Goal: Transaction & Acquisition: Purchase product/service

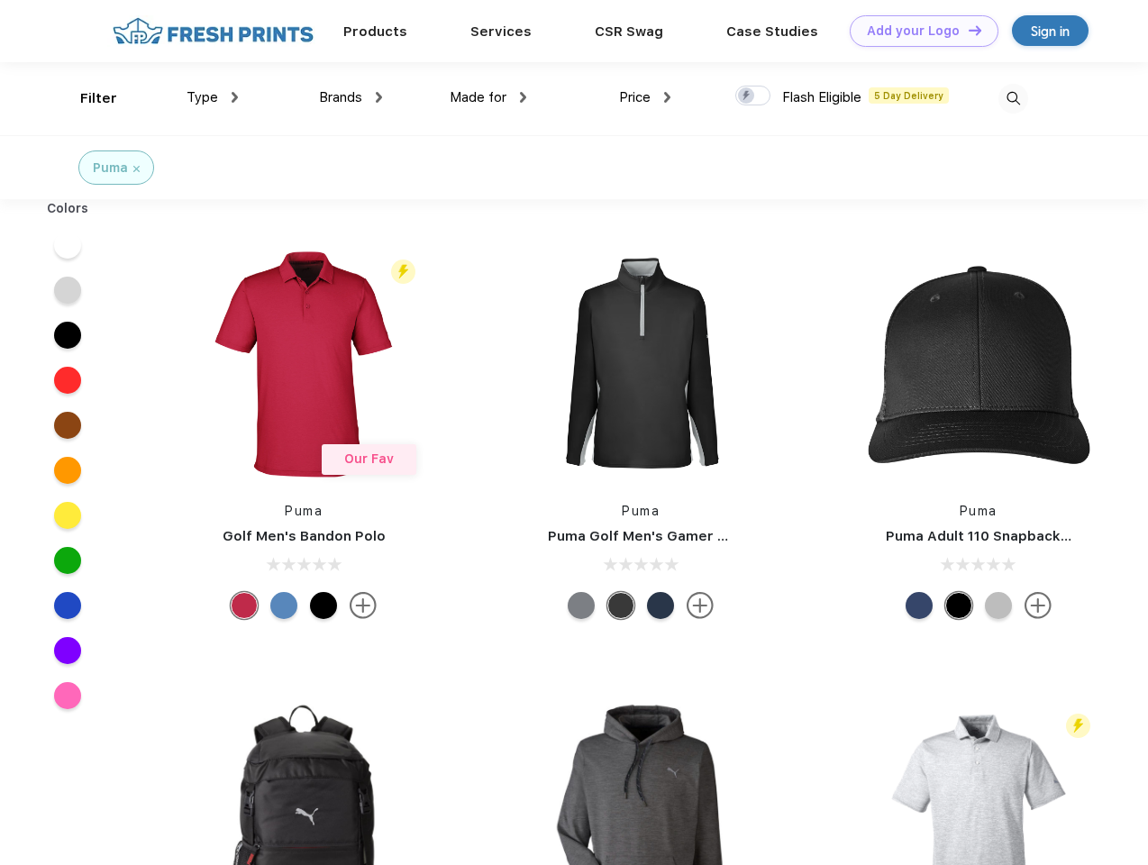
scroll to position [1, 0]
click at [917, 31] on link "Add your Logo Design Tool" at bounding box center [923, 31] width 149 height 32
click at [0, 0] on div "Design Tool" at bounding box center [0, 0] width 0 height 0
click at [966, 30] on link "Add your Logo Design Tool" at bounding box center [923, 31] width 149 height 32
click at [86, 98] on div "Filter" at bounding box center [98, 98] width 37 height 21
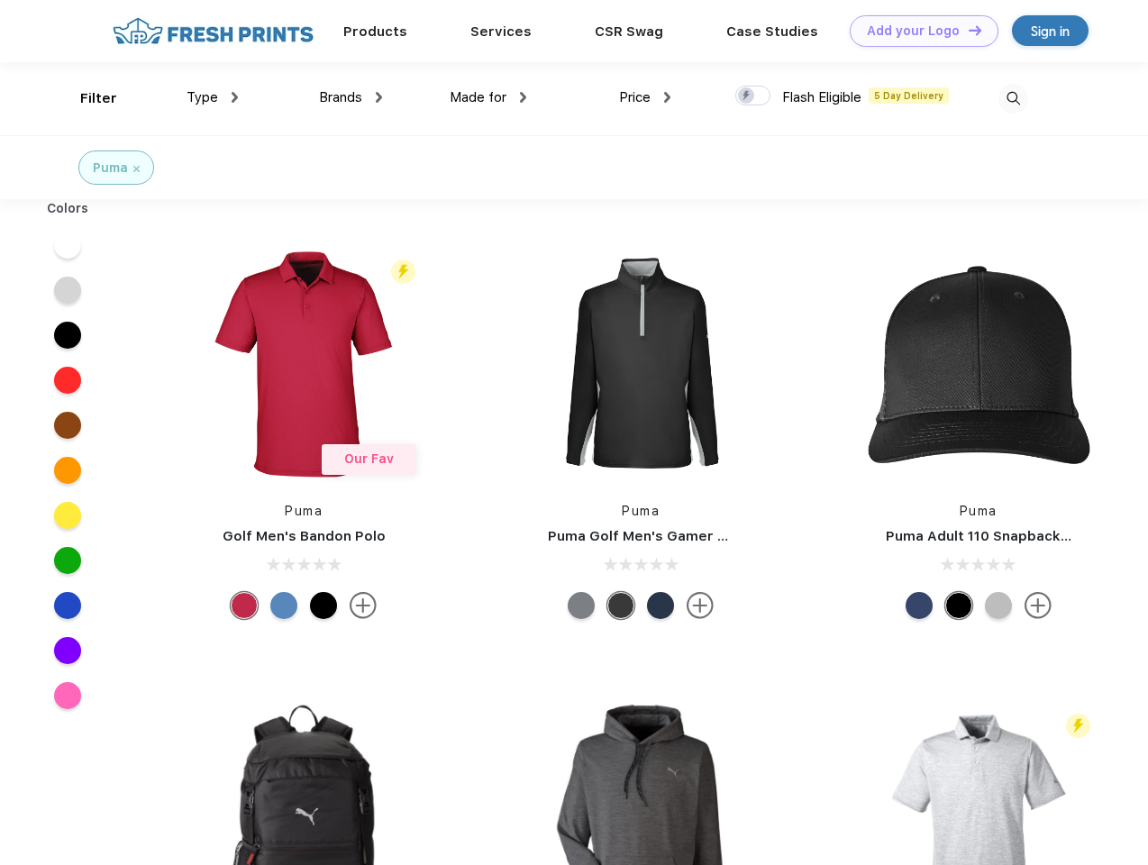
click at [213, 97] on span "Type" at bounding box center [202, 97] width 32 height 16
click at [350, 97] on span "Brands" at bounding box center [340, 97] width 43 height 16
click at [488, 97] on span "Made for" at bounding box center [477, 97] width 57 height 16
click at [645, 97] on span "Price" at bounding box center [635, 97] width 32 height 16
click at [753, 96] on div at bounding box center [752, 96] width 35 height 20
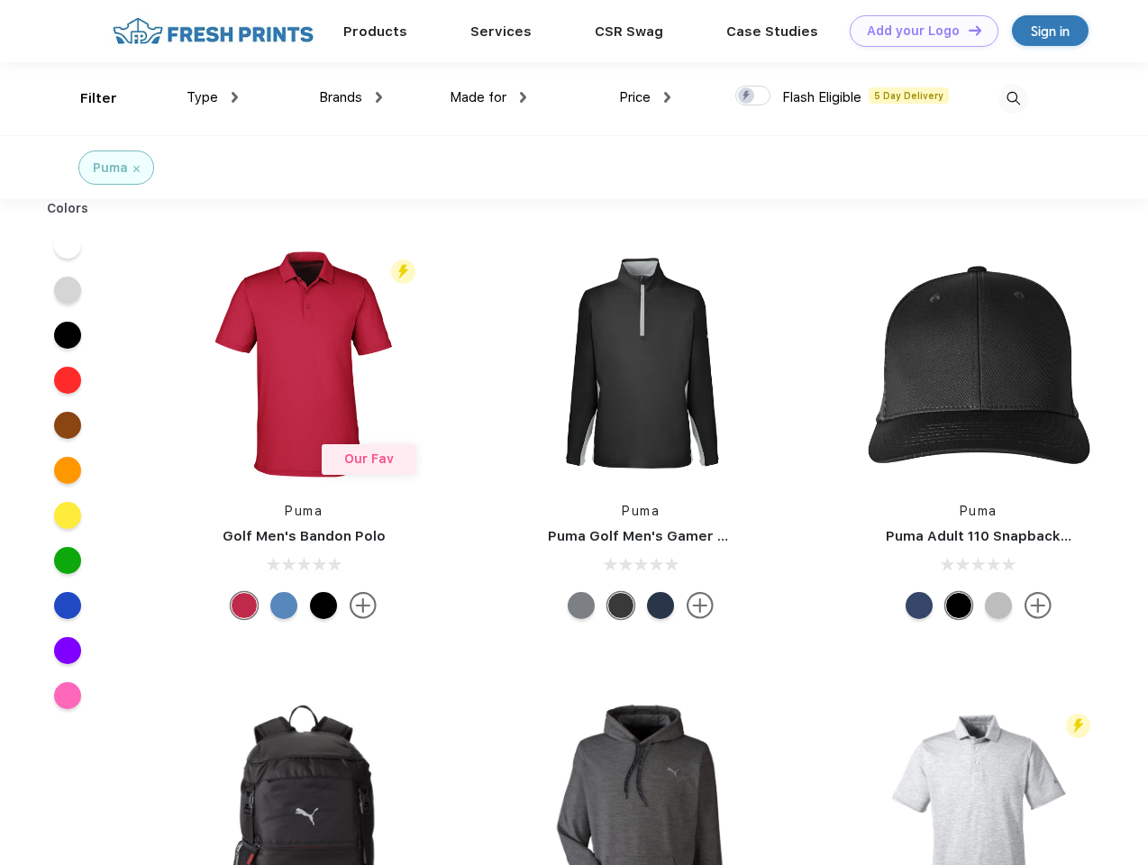
click at [747, 96] on input "checkbox" at bounding box center [741, 91] width 12 height 12
click at [1012, 98] on img at bounding box center [1013, 99] width 30 height 30
